Goal: Task Accomplishment & Management: Use online tool/utility

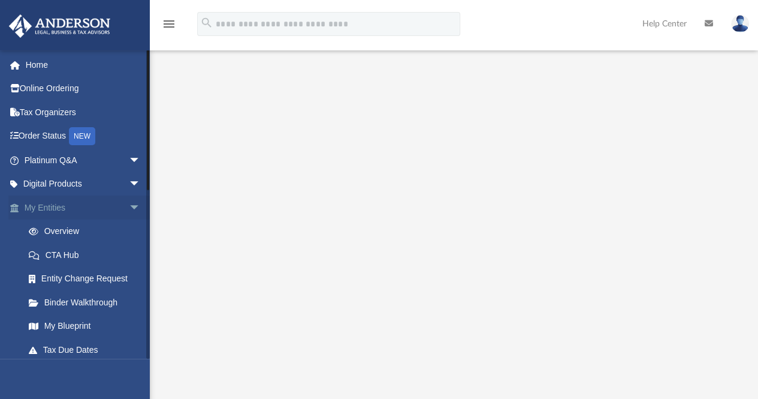
click at [129, 204] on span "arrow_drop_down" at bounding box center [141, 207] width 24 height 25
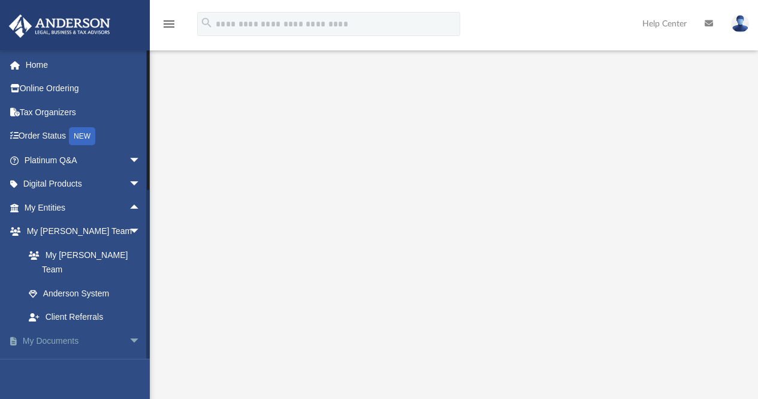
click at [129, 329] on span "arrow_drop_down" at bounding box center [141, 341] width 24 height 25
click at [129, 329] on span "arrow_drop_up" at bounding box center [141, 341] width 24 height 25
click at [49, 354] on link "Box" at bounding box center [88, 365] width 142 height 24
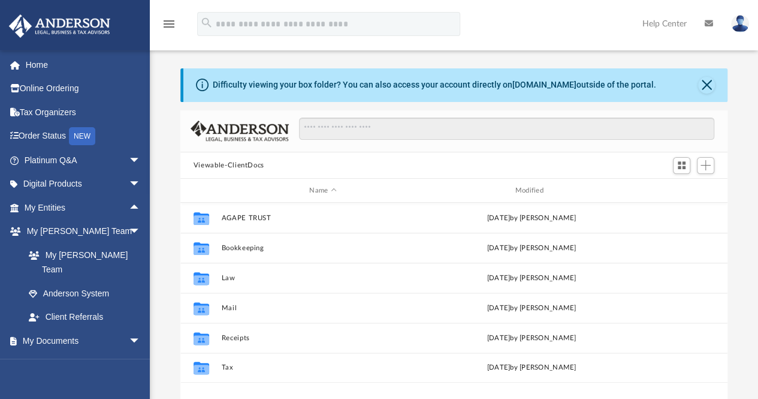
scroll to position [263, 538]
click at [706, 161] on span "Add" at bounding box center [706, 165] width 10 height 10
click at [678, 189] on li "Upload" at bounding box center [689, 189] width 38 height 13
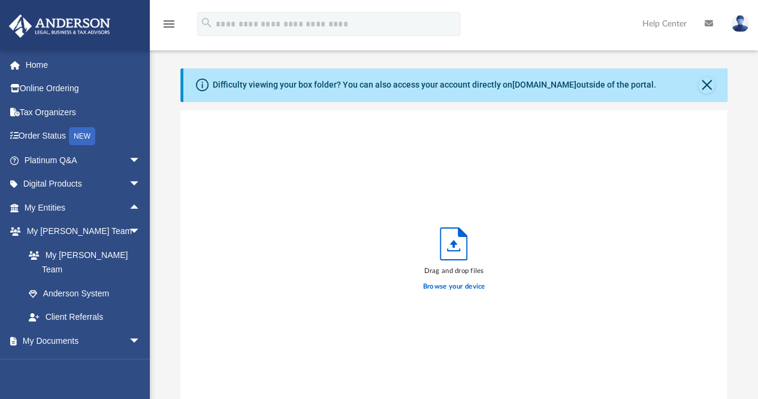
scroll to position [295, 538]
click at [448, 246] on icon "Upload" at bounding box center [454, 244] width 26 height 32
click at [451, 286] on label "Browse your device" at bounding box center [454, 286] width 62 height 11
click at [0, 0] on input "Browse your device" at bounding box center [0, 0] width 0 height 0
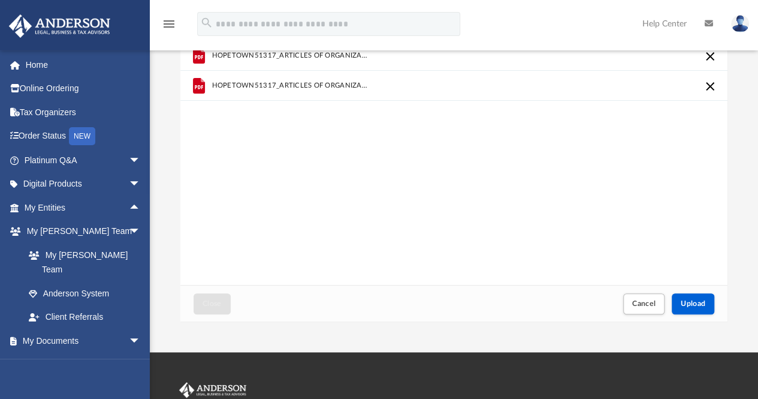
scroll to position [131, 0]
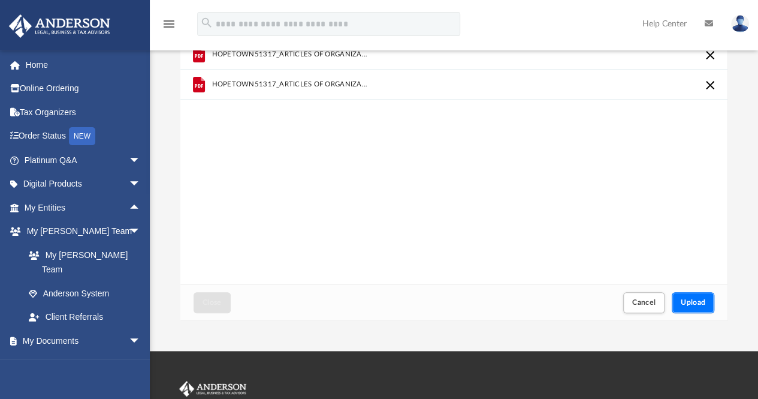
click at [698, 299] on span "Upload" at bounding box center [693, 302] width 25 height 7
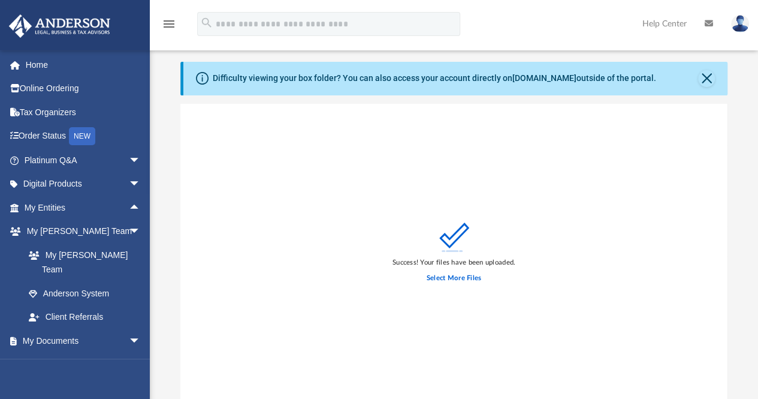
scroll to position [0, 0]
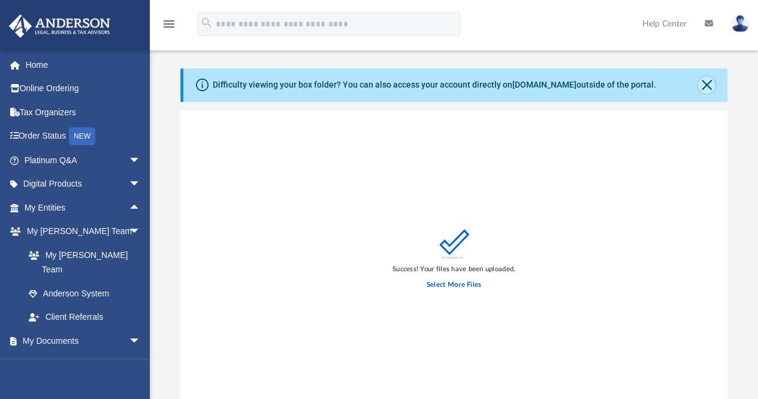
click at [706, 87] on button "Close" at bounding box center [706, 85] width 17 height 17
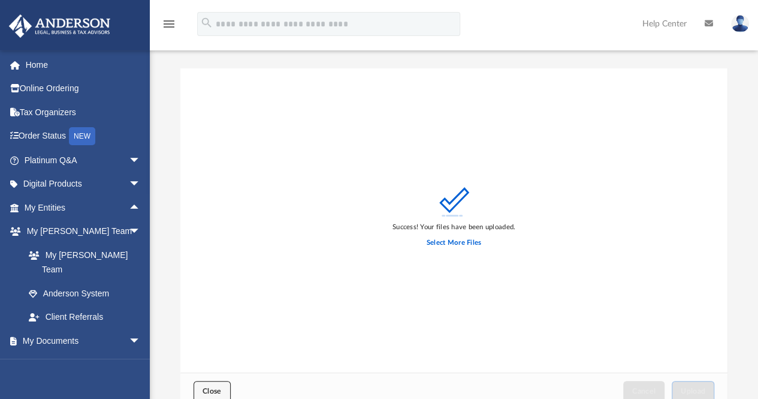
click at [215, 378] on span "Close" at bounding box center [212, 390] width 19 height 7
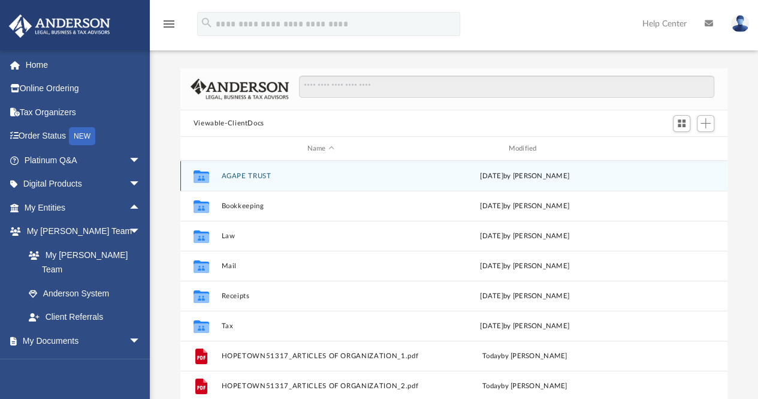
click at [252, 179] on button "AGAPE TRUST" at bounding box center [320, 176] width 199 height 8
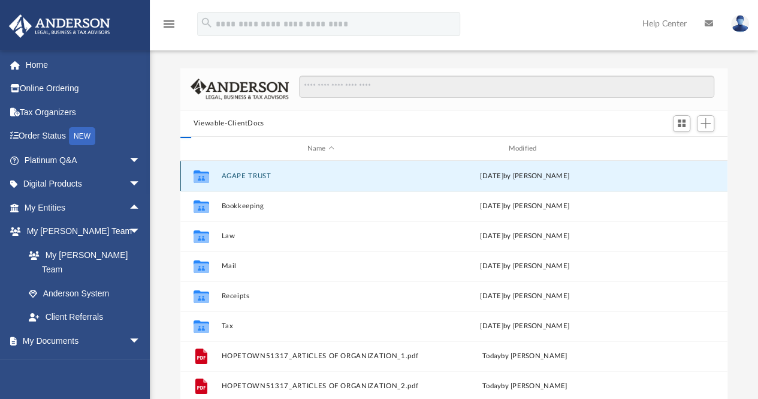
click at [252, 179] on button "AGAPE TRUST" at bounding box center [320, 176] width 199 height 8
